Goal: Task Accomplishment & Management: Manage account settings

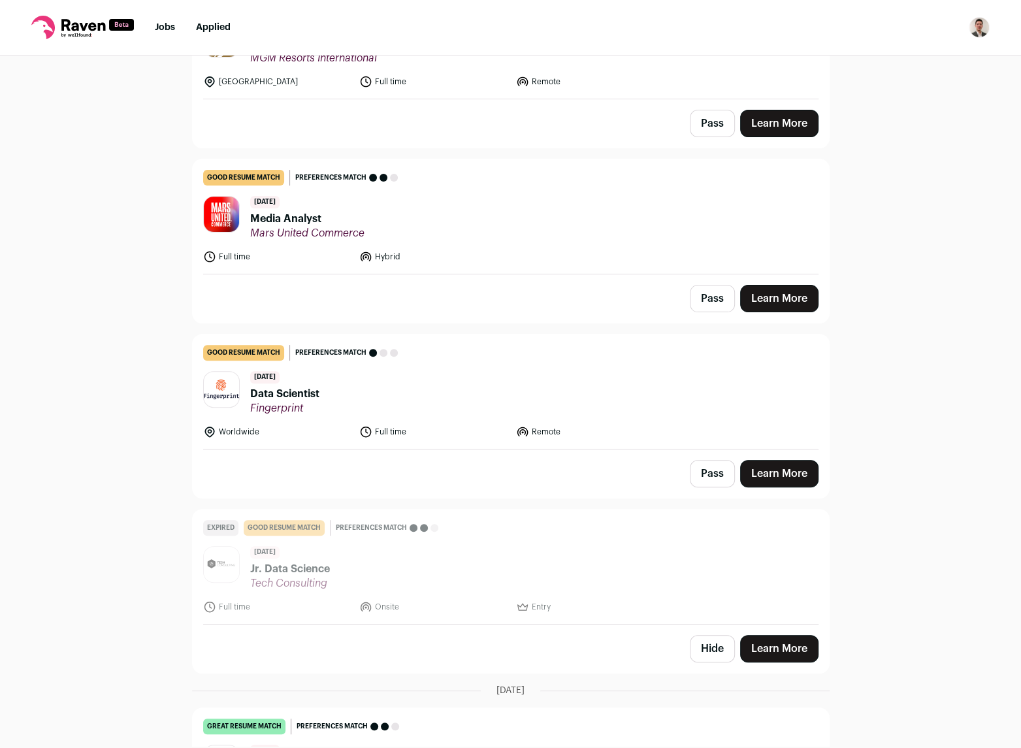
scroll to position [261, 0]
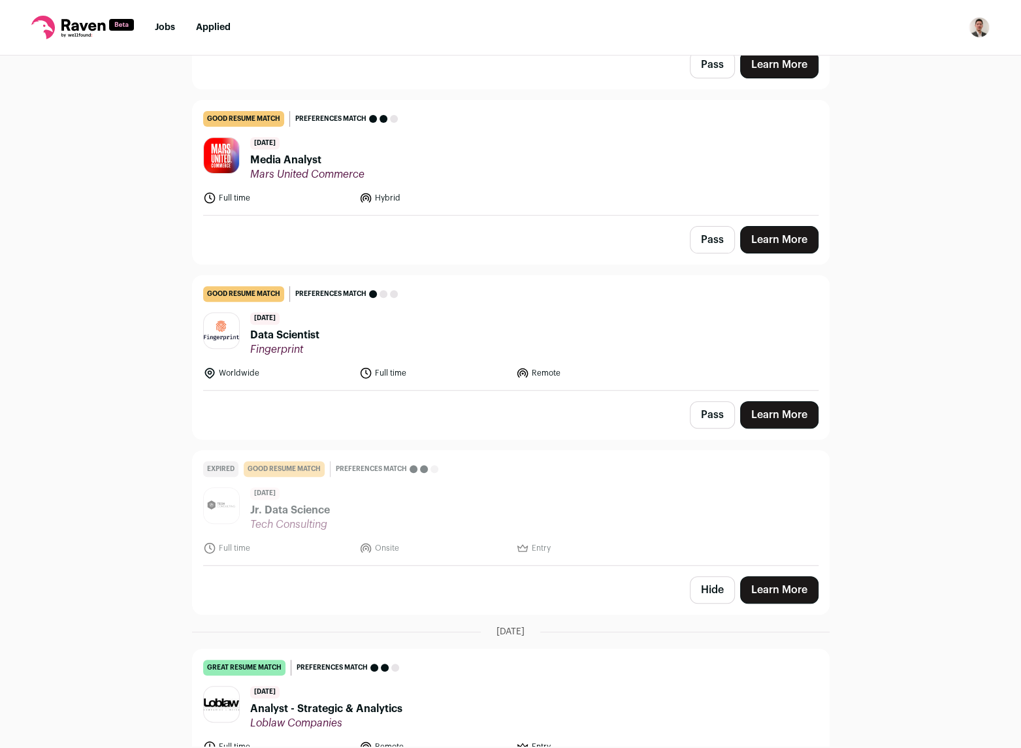
click at [484, 171] on header "[DATE] Media Analyst Mars United Commerce" at bounding box center [510, 159] width 615 height 44
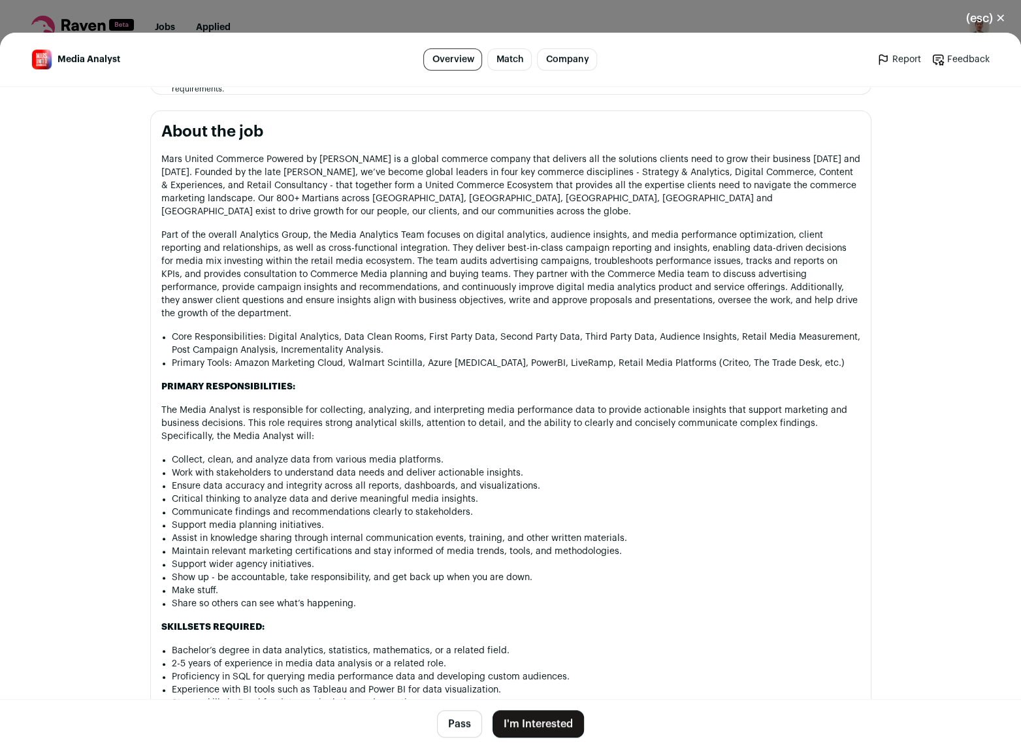
click at [985, 23] on button "(esc) ✕" at bounding box center [986, 18] width 71 height 29
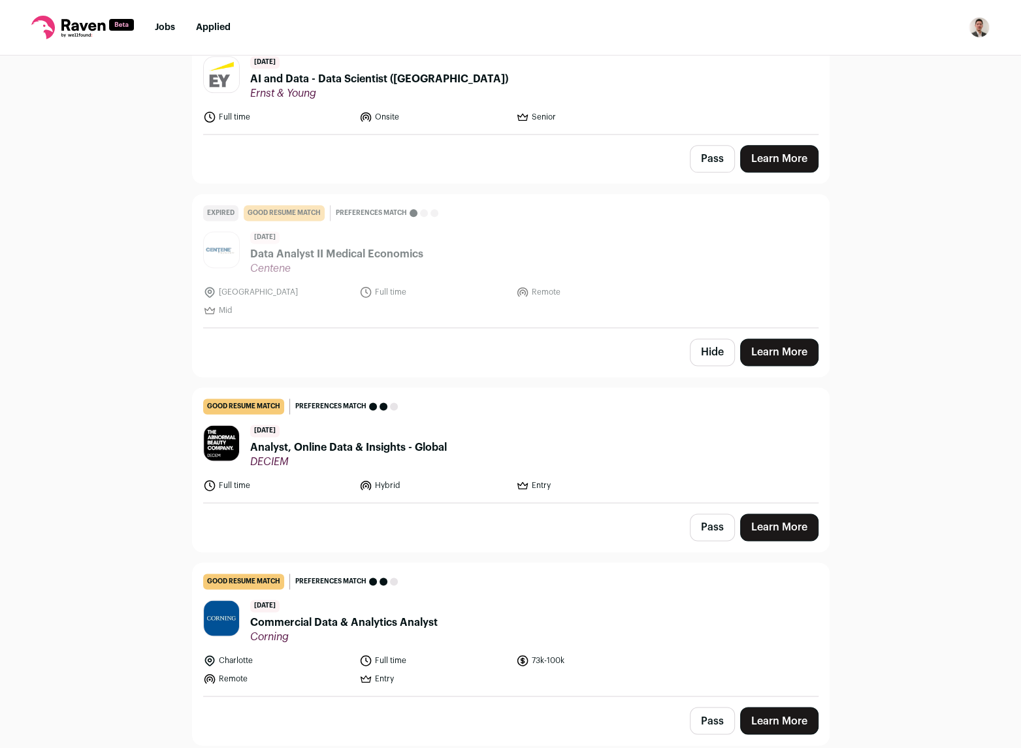
scroll to position [1437, 0]
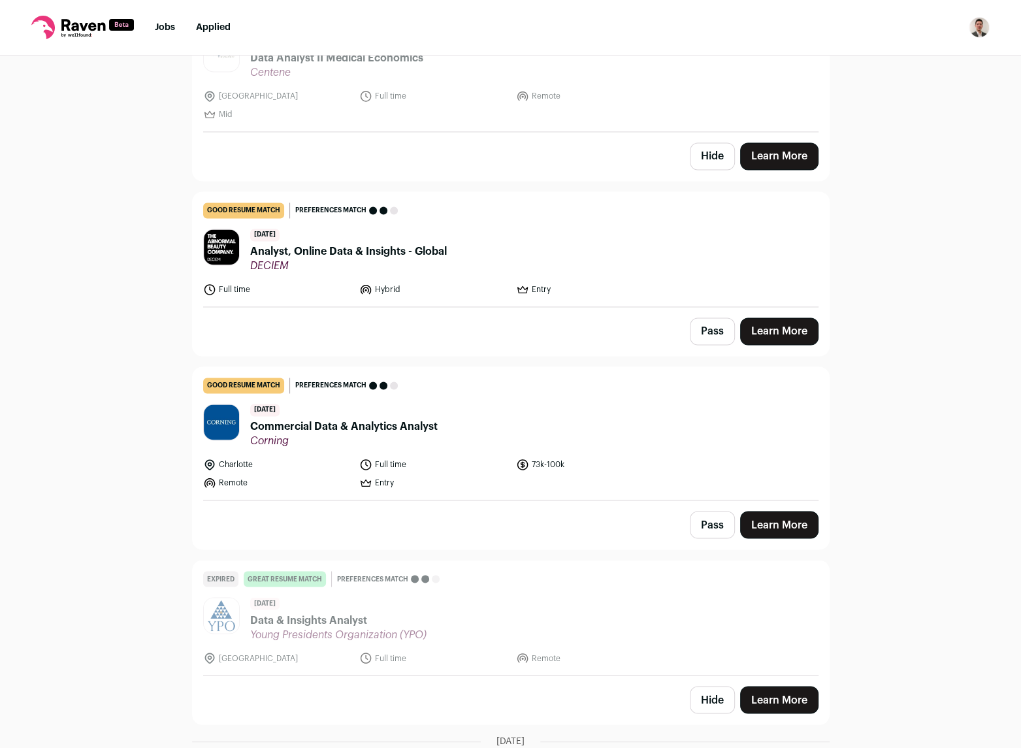
click at [472, 263] on header "[DATE] Analyst, Online Data & Insights - Global DECIEM" at bounding box center [510, 251] width 615 height 44
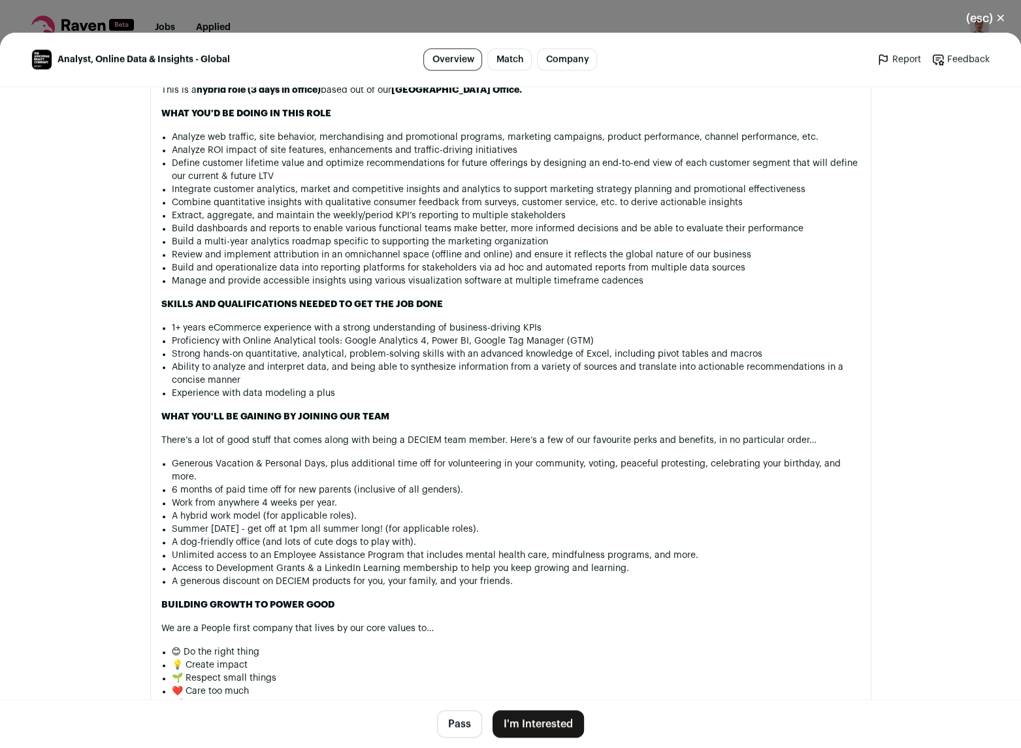
scroll to position [523, 0]
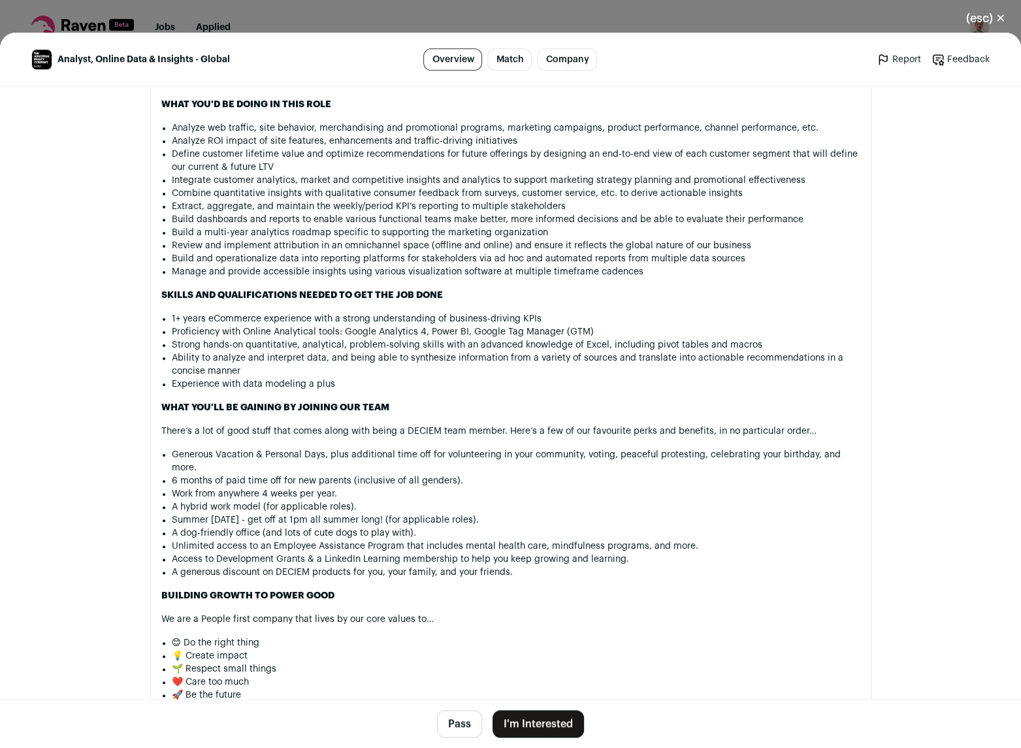
click at [520, 721] on button "I'm Interested" at bounding box center [538, 723] width 91 height 27
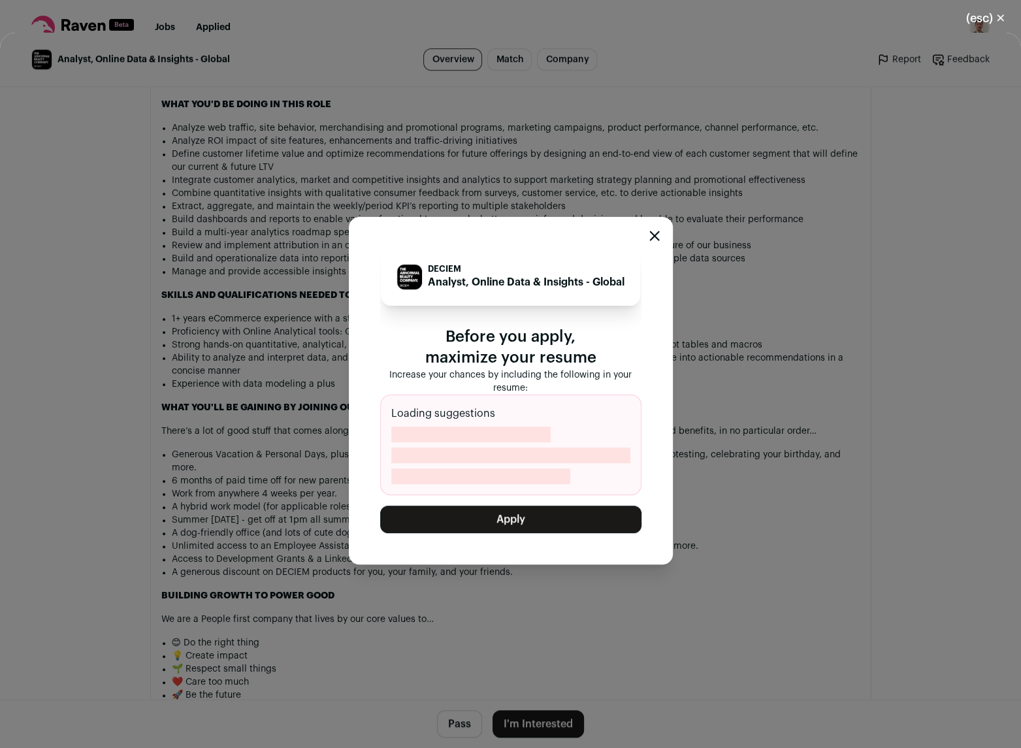
click at [651, 231] on icon "Close modal" at bounding box center [654, 235] width 8 height 8
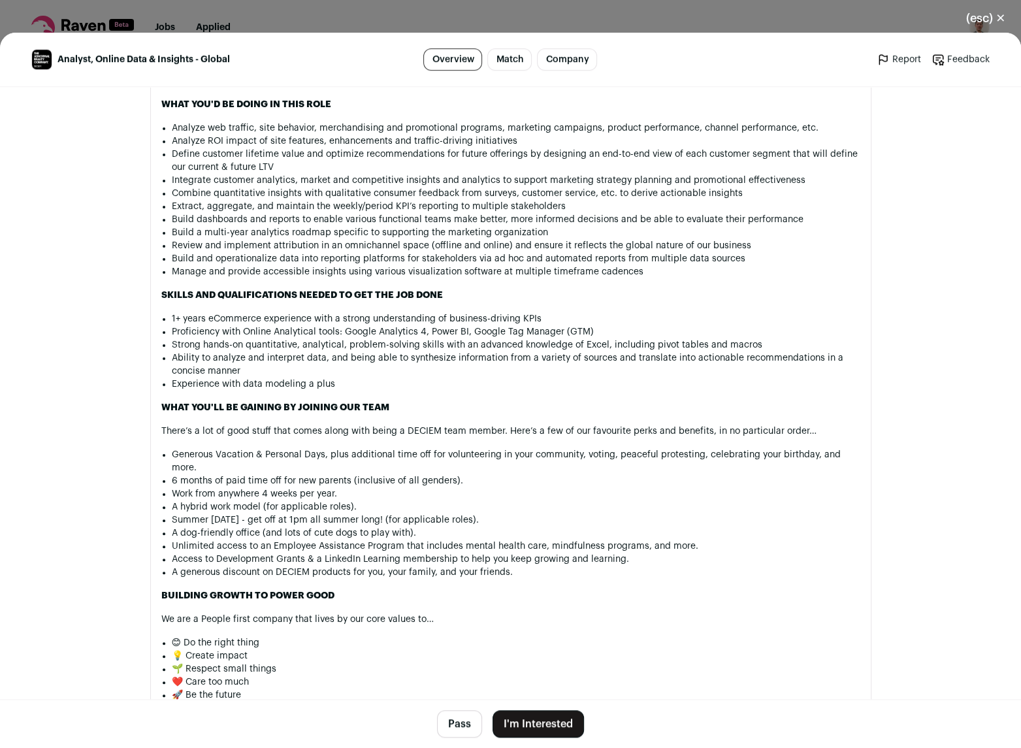
click at [981, 18] on button "(esc) ✕" at bounding box center [986, 18] width 71 height 29
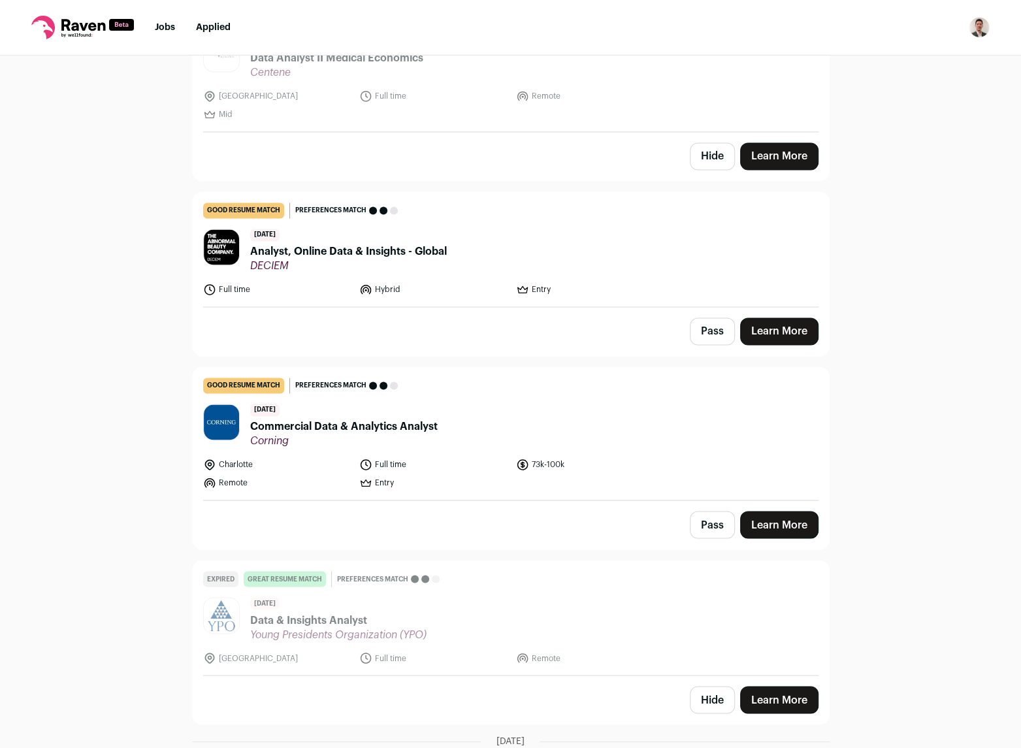
click at [977, 25] on img "Open dropdown" at bounding box center [979, 27] width 21 height 21
click at [887, 55] on link "Settings" at bounding box center [917, 60] width 144 height 31
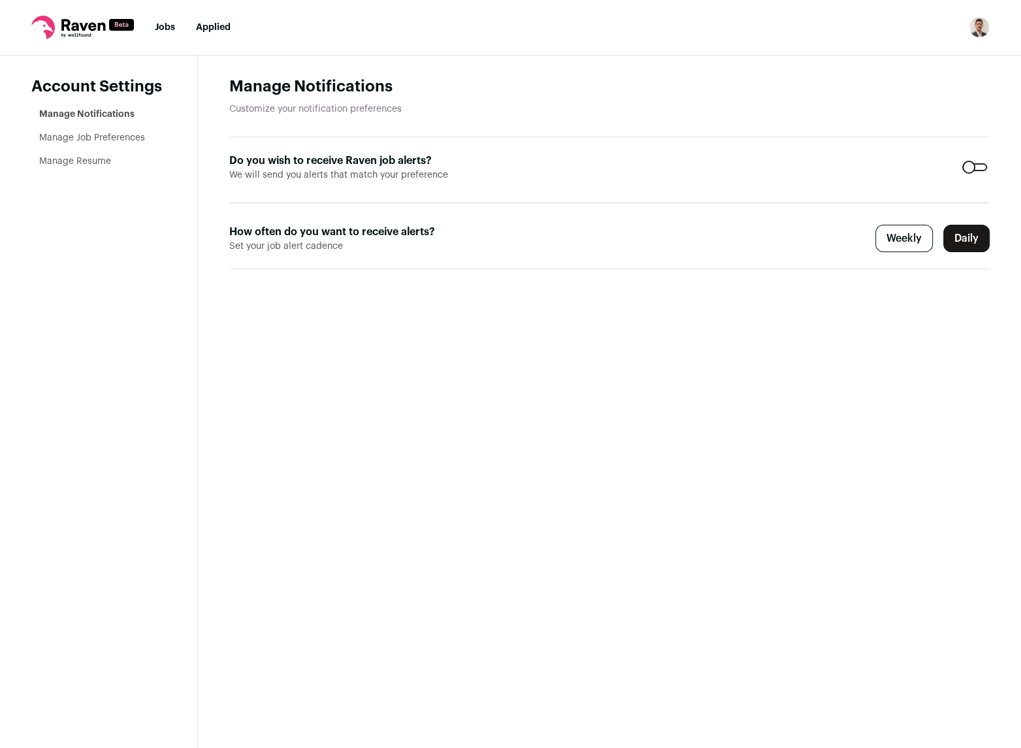
click at [80, 163] on link "Manage Resume" at bounding box center [75, 161] width 72 height 9
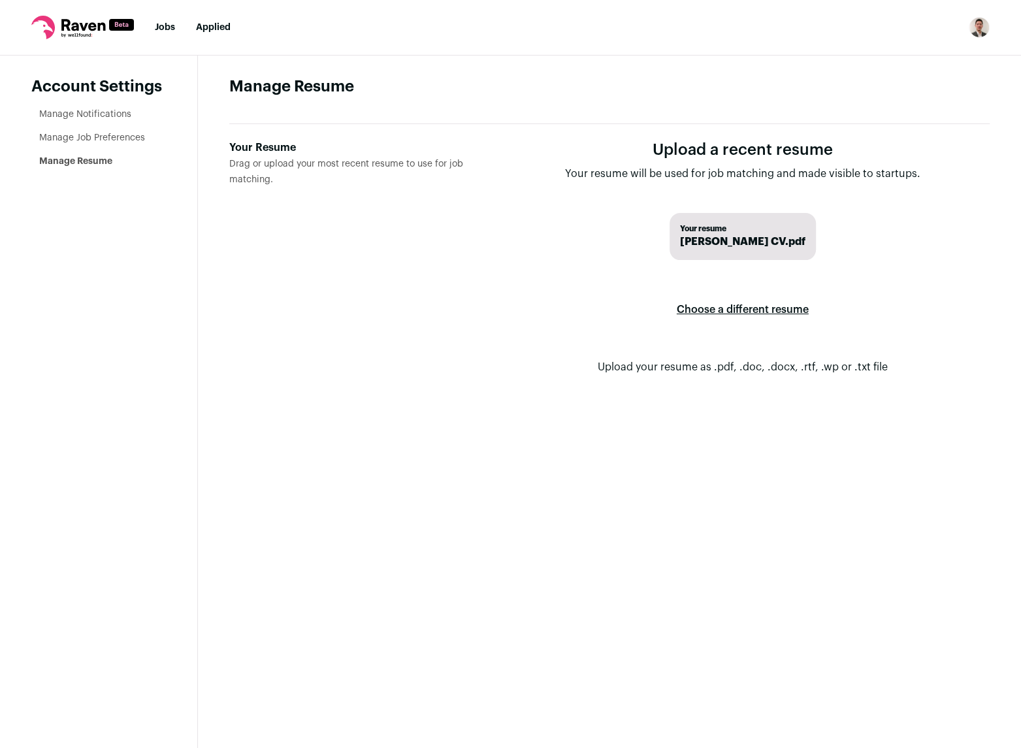
click at [739, 313] on label "Choose a different resume" at bounding box center [743, 309] width 132 height 37
click at [0, 0] on input "Your Resume Drag or upload your most recent resume to use for job matching." at bounding box center [0, 0] width 0 height 0
click at [261, 167] on span "Drag or upload your most recent resume to use for job matching." at bounding box center [346, 171] width 234 height 25
click at [0, 0] on input "Your Resume Drag or upload your most recent resume to use for job matching." at bounding box center [0, 0] width 0 height 0
click at [171, 31] on link "Jobs" at bounding box center [165, 27] width 20 height 9
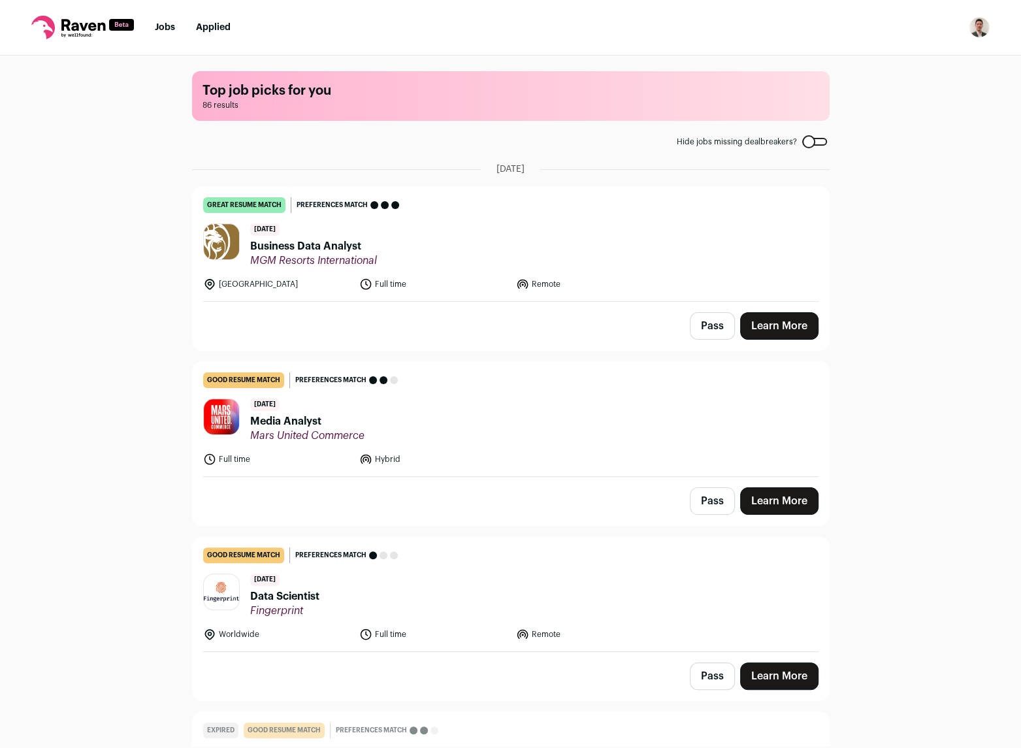
click at [908, 197] on div "Top job picks for you 86 results Hide jobs missing dealbreakers? [DATE] great r…" at bounding box center [510, 401] width 1021 height 691
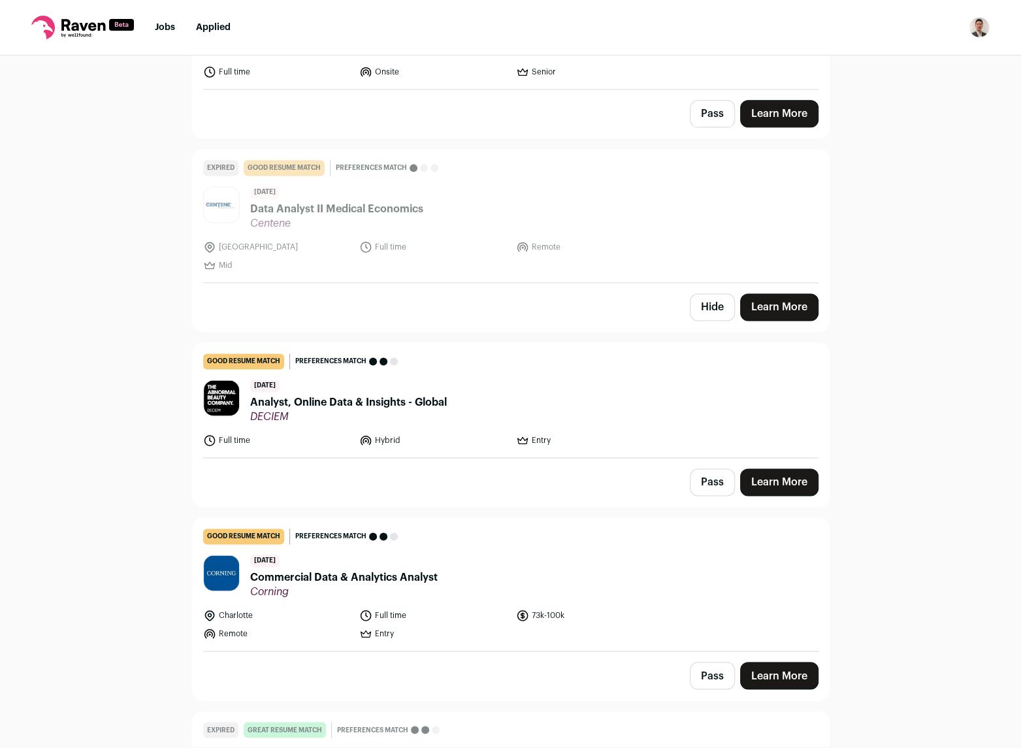
scroll to position [1437, 0]
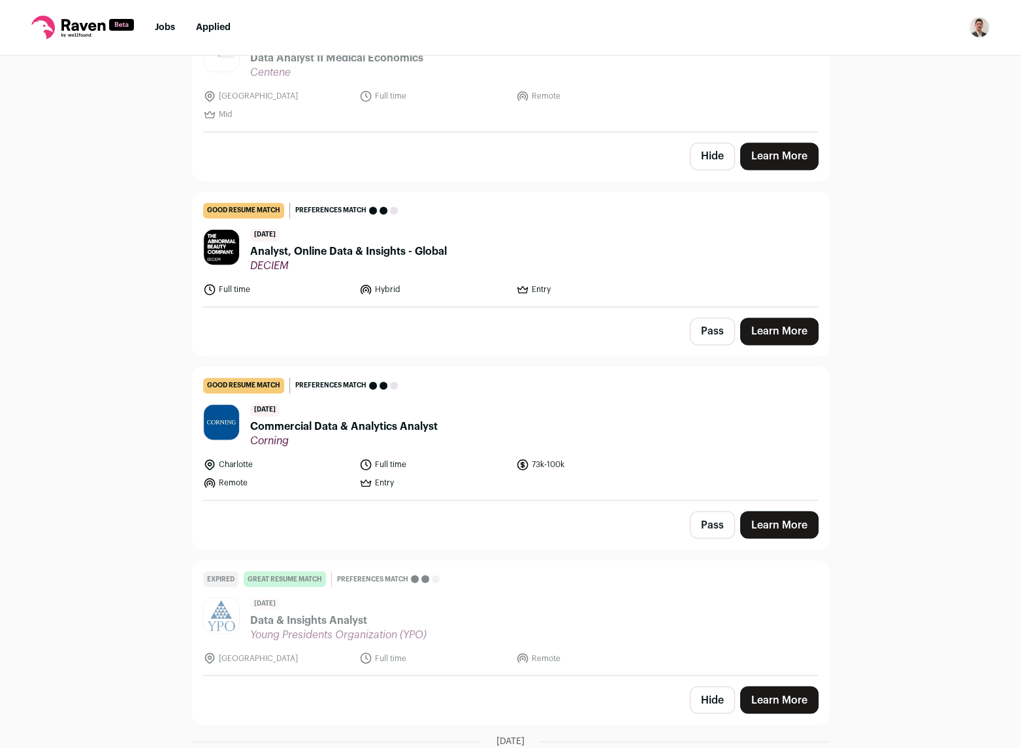
click at [790, 323] on link "Learn More" at bounding box center [779, 330] width 78 height 27
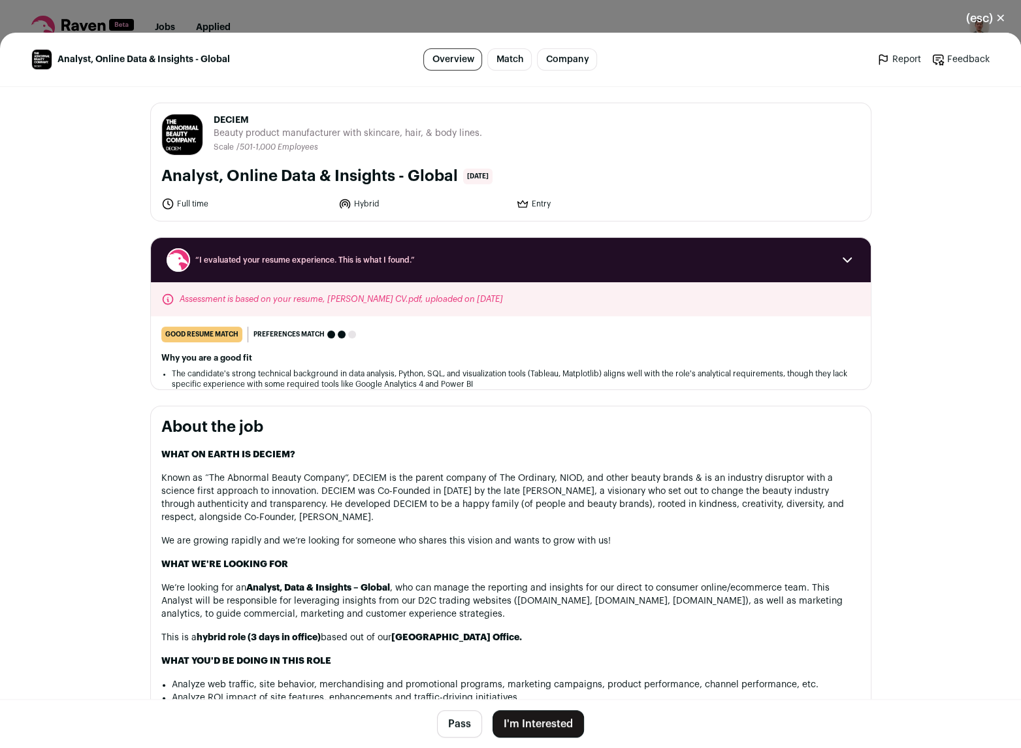
click at [531, 726] on button "I'm Interested" at bounding box center [538, 723] width 91 height 27
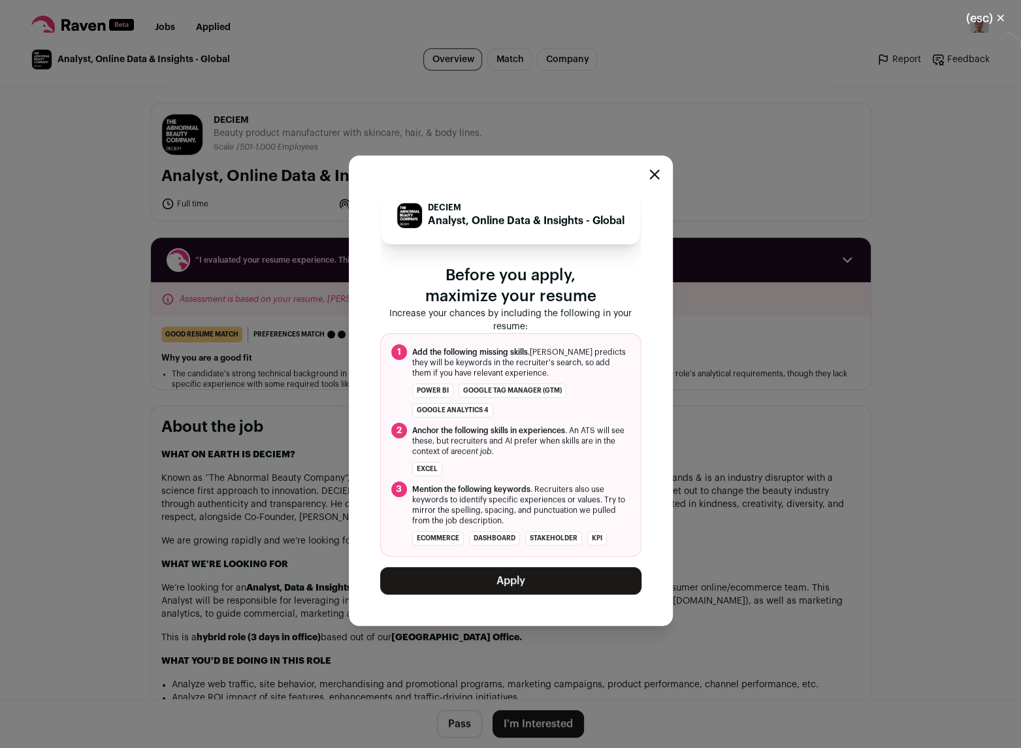
click at [510, 587] on button "Apply" at bounding box center [510, 580] width 261 height 27
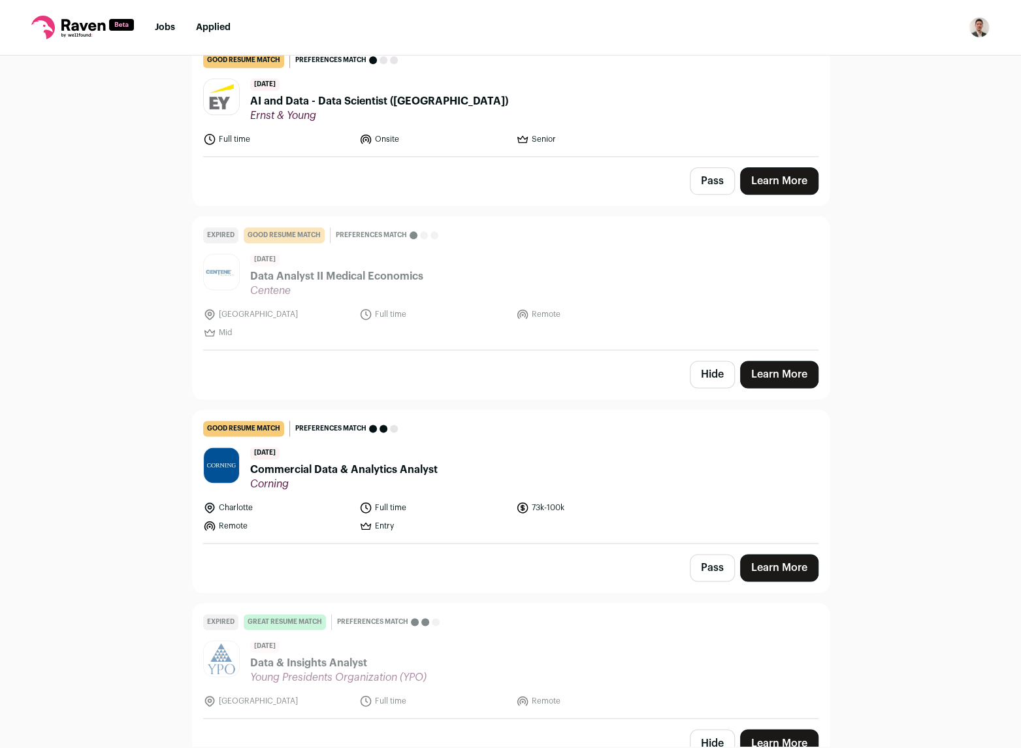
scroll to position [1176, 0]
